Goal: Transaction & Acquisition: Subscribe to service/newsletter

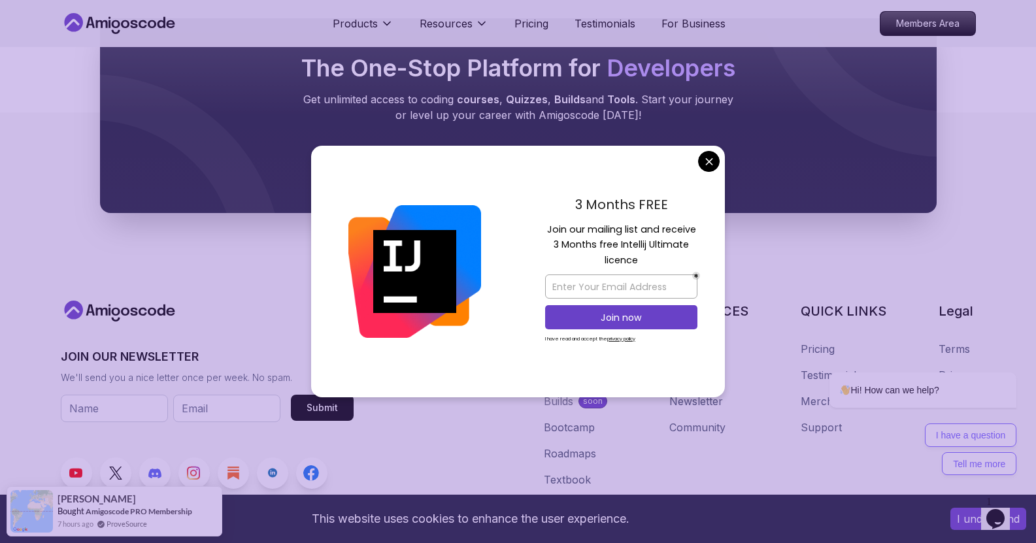
scroll to position [1504, 0]
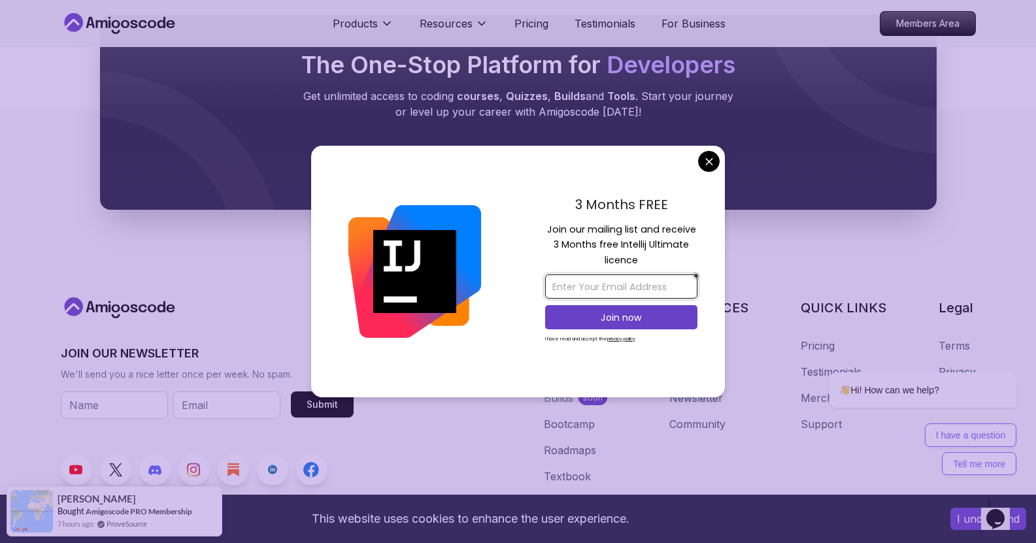
click at [606, 280] on input "email" at bounding box center [621, 287] width 152 height 24
type input "v"
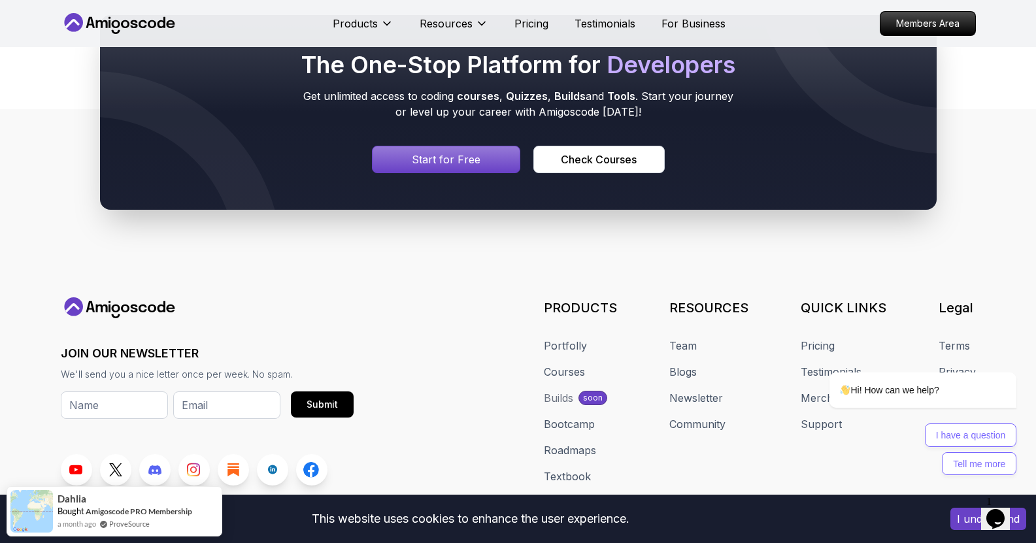
click at [437, 162] on p "Start for Free" at bounding box center [446, 160] width 69 height 16
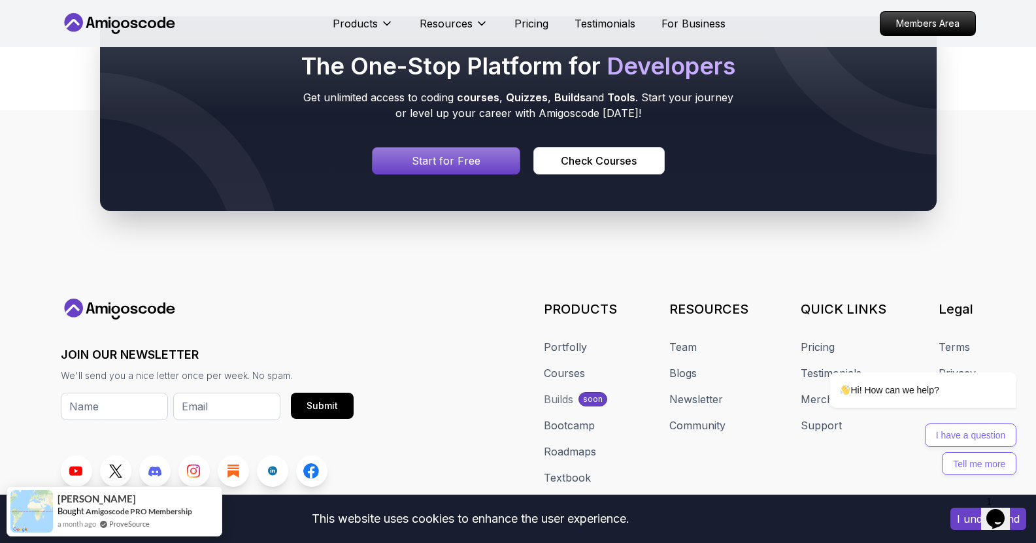
scroll to position [1504, 0]
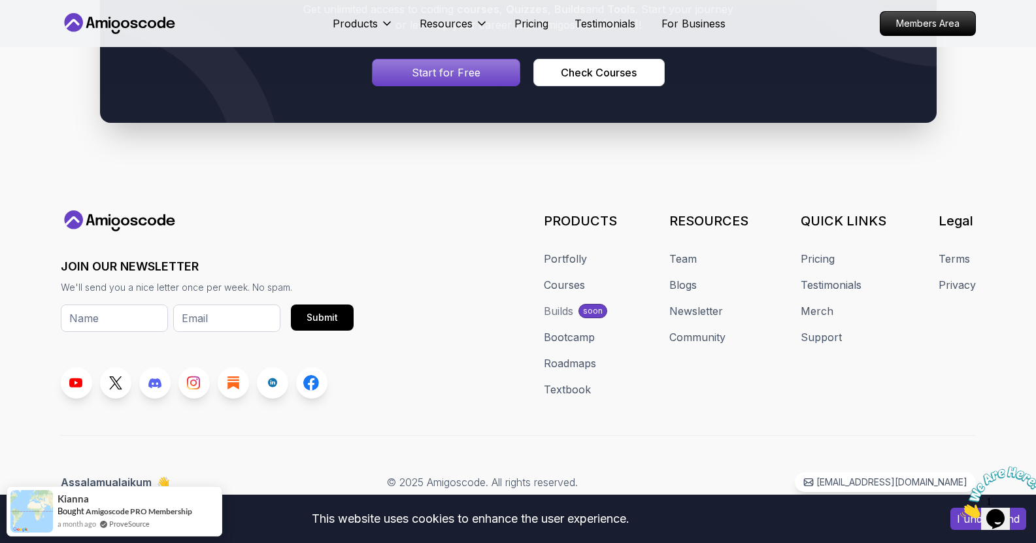
scroll to position [1592, 0]
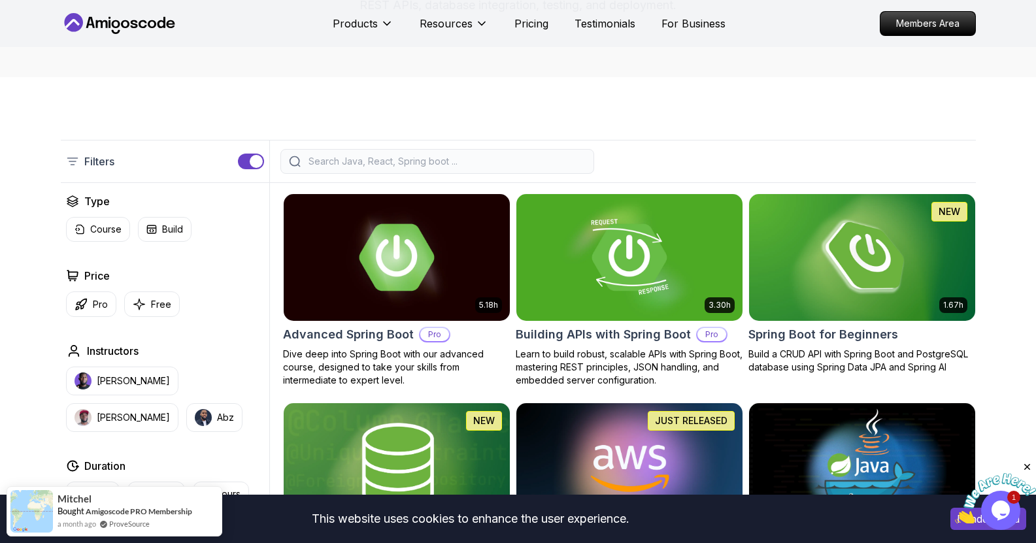
click at [961, 524] on button "I understand" at bounding box center [989, 519] width 76 height 22
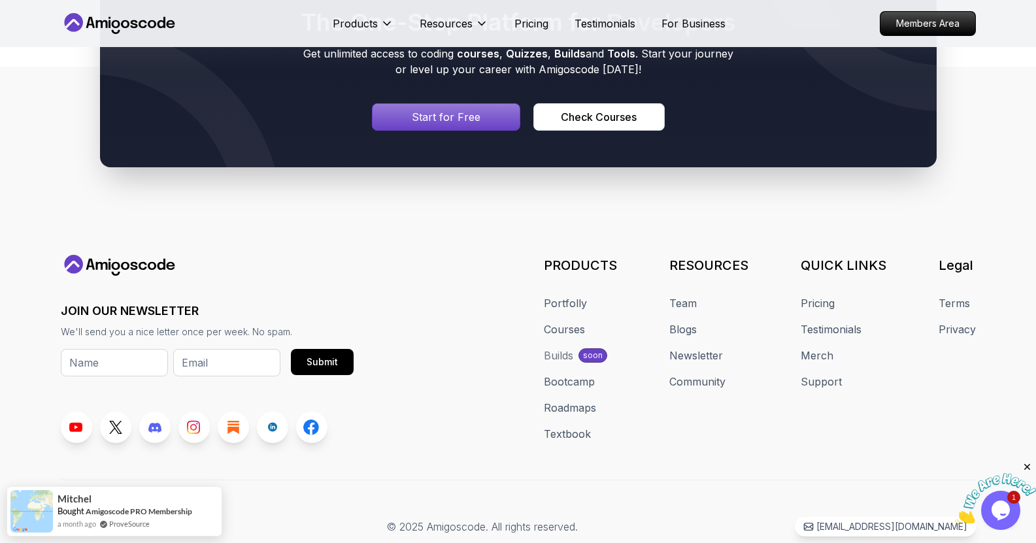
scroll to position [1592, 0]
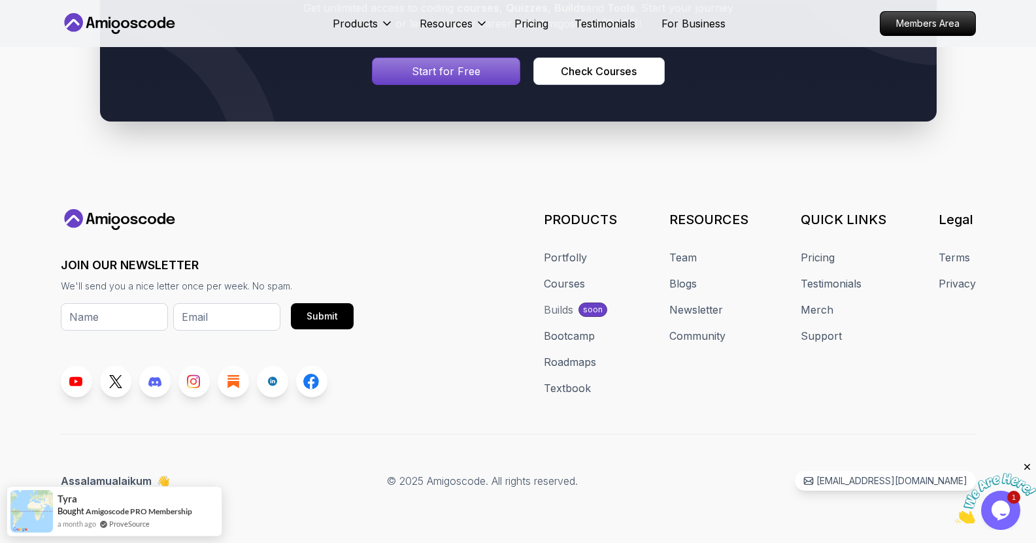
click at [1003, 499] on img at bounding box center [995, 499] width 81 height 52
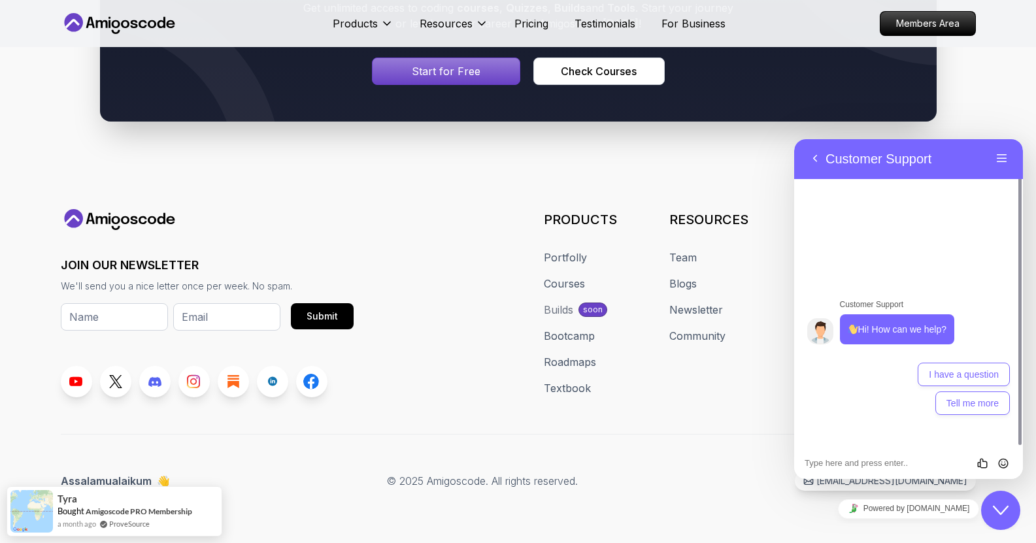
click at [1003, 504] on icon "Close Chat This icon closes the chat window." at bounding box center [1001, 511] width 16 height 16
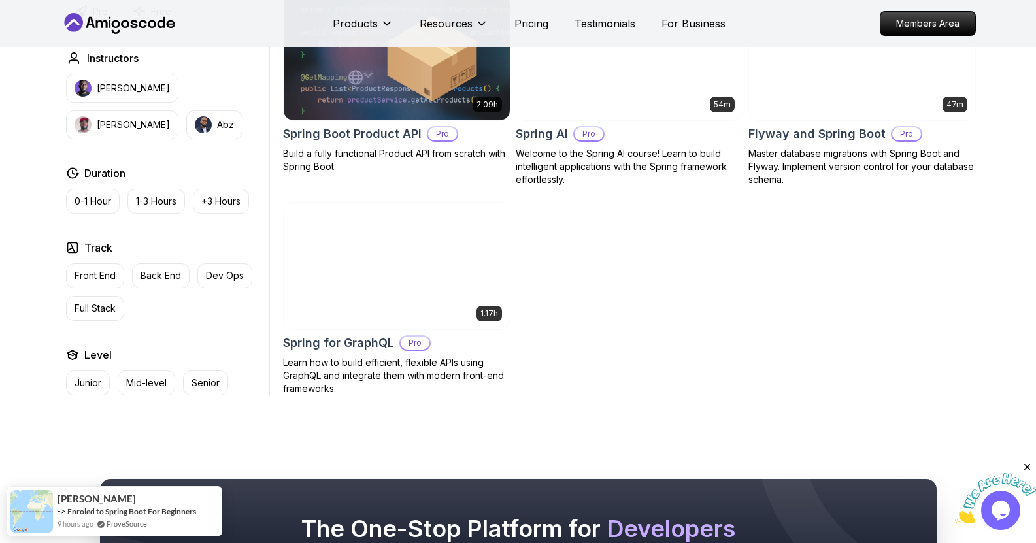
scroll to position [1046, 0]
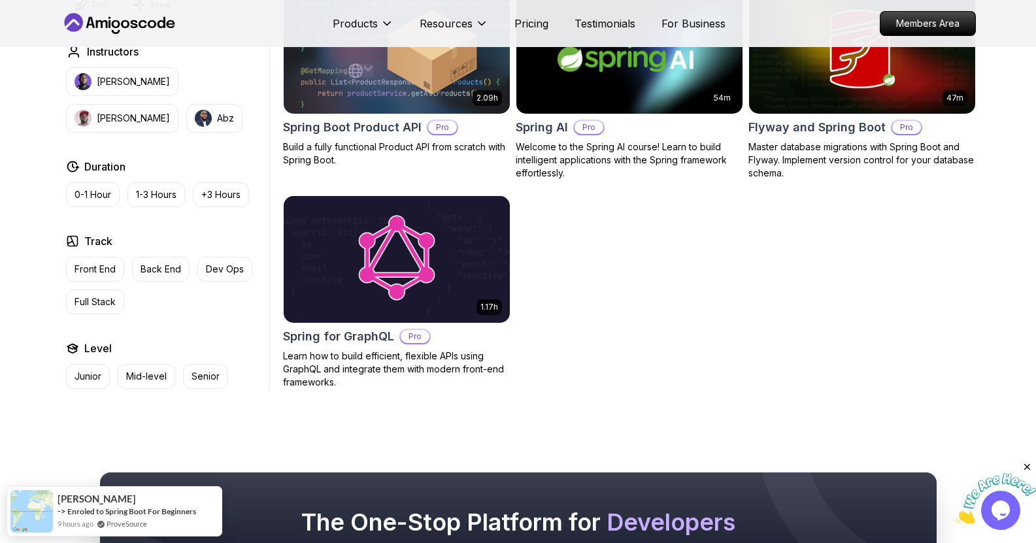
click at [412, 284] on img at bounding box center [396, 259] width 237 height 133
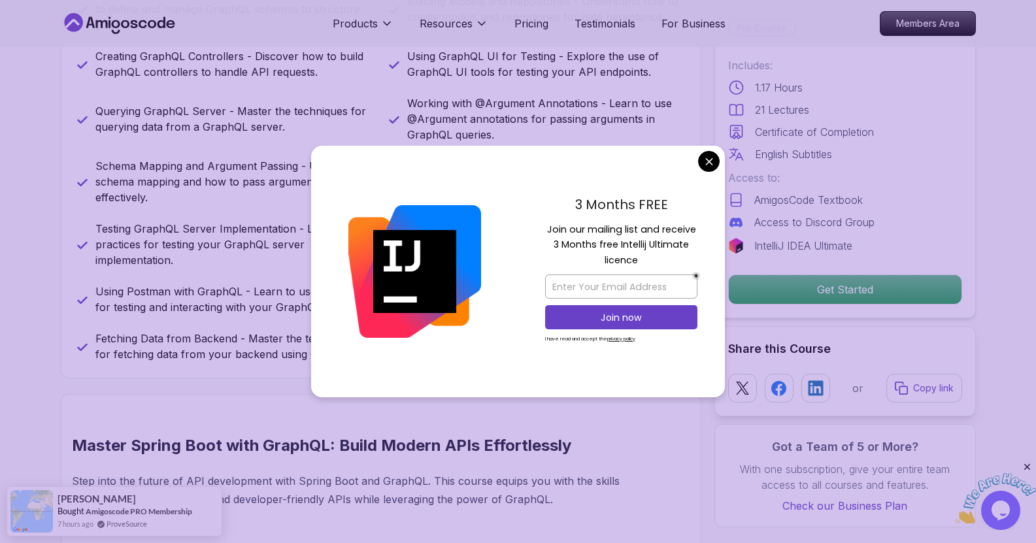
scroll to position [719, 0]
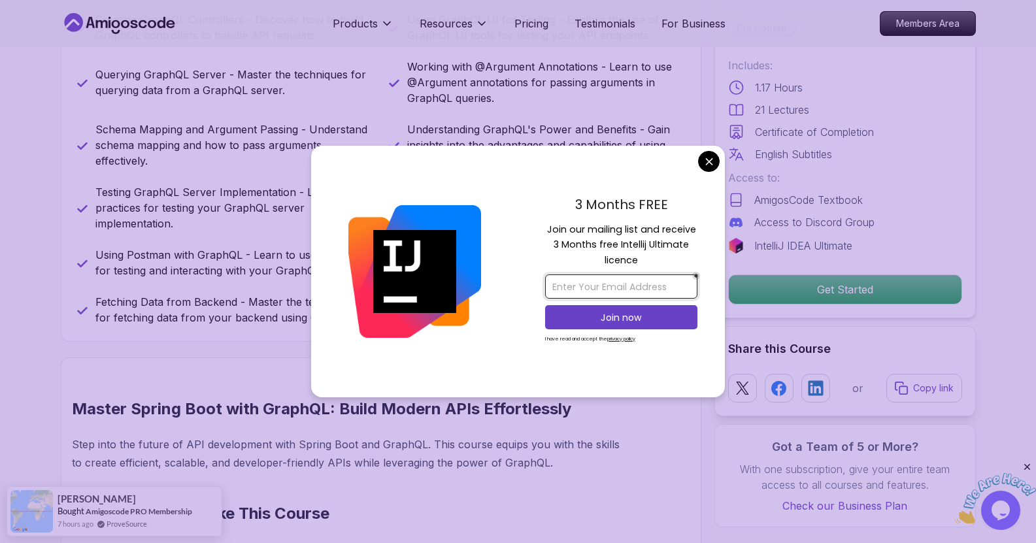
click at [586, 288] on input "email" at bounding box center [621, 287] width 152 height 24
paste input "vikuntichik@gmail.com"
type input "vikuntichik@gmail.com"
click at [621, 313] on p "Join now" at bounding box center [622, 317] width 124 height 13
